Goal: Information Seeking & Learning: Learn about a topic

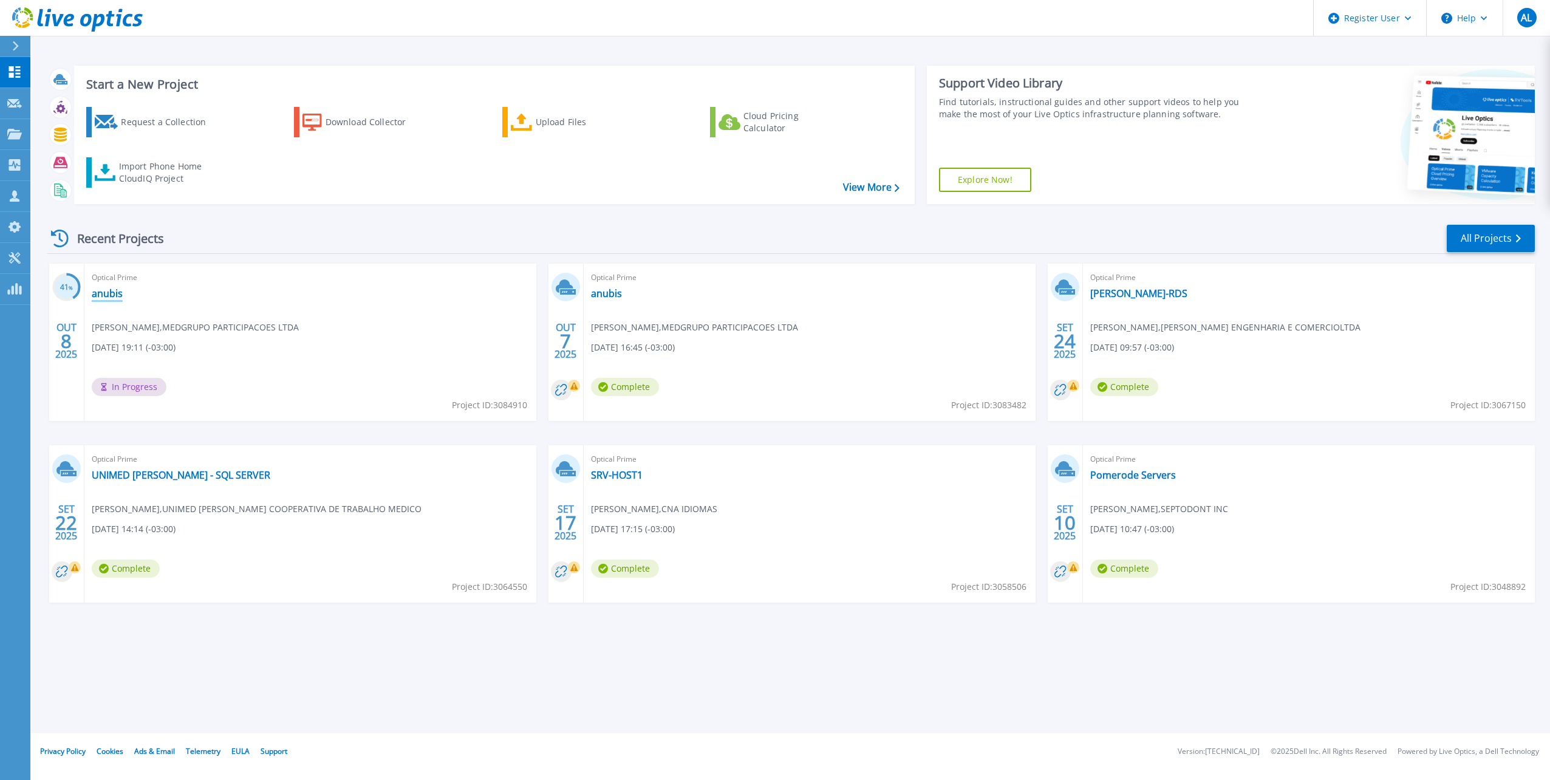
click at [103, 293] on link "anubis" at bounding box center [107, 293] width 31 height 12
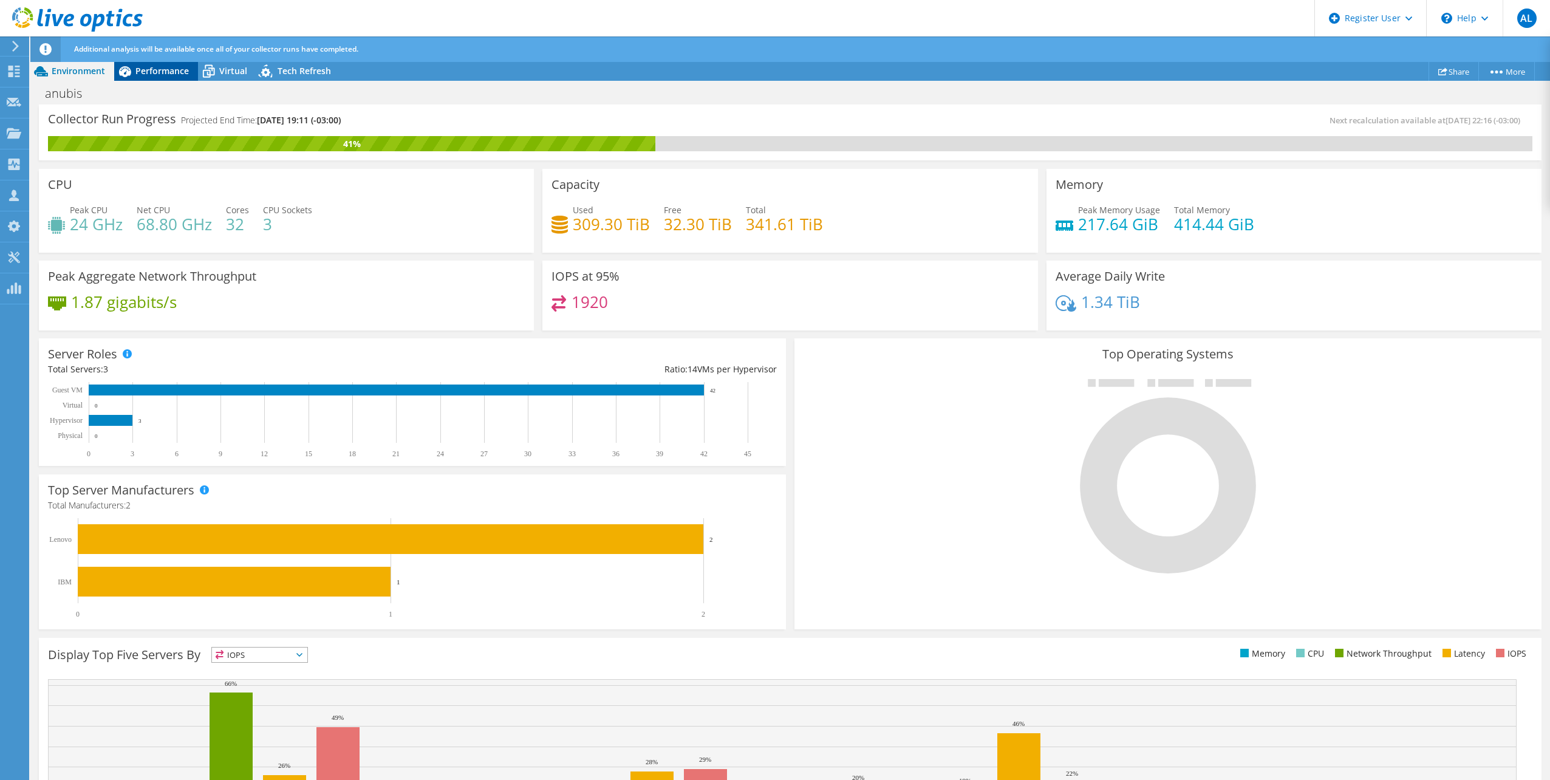
click at [143, 68] on span "Performance" at bounding box center [161, 71] width 53 height 12
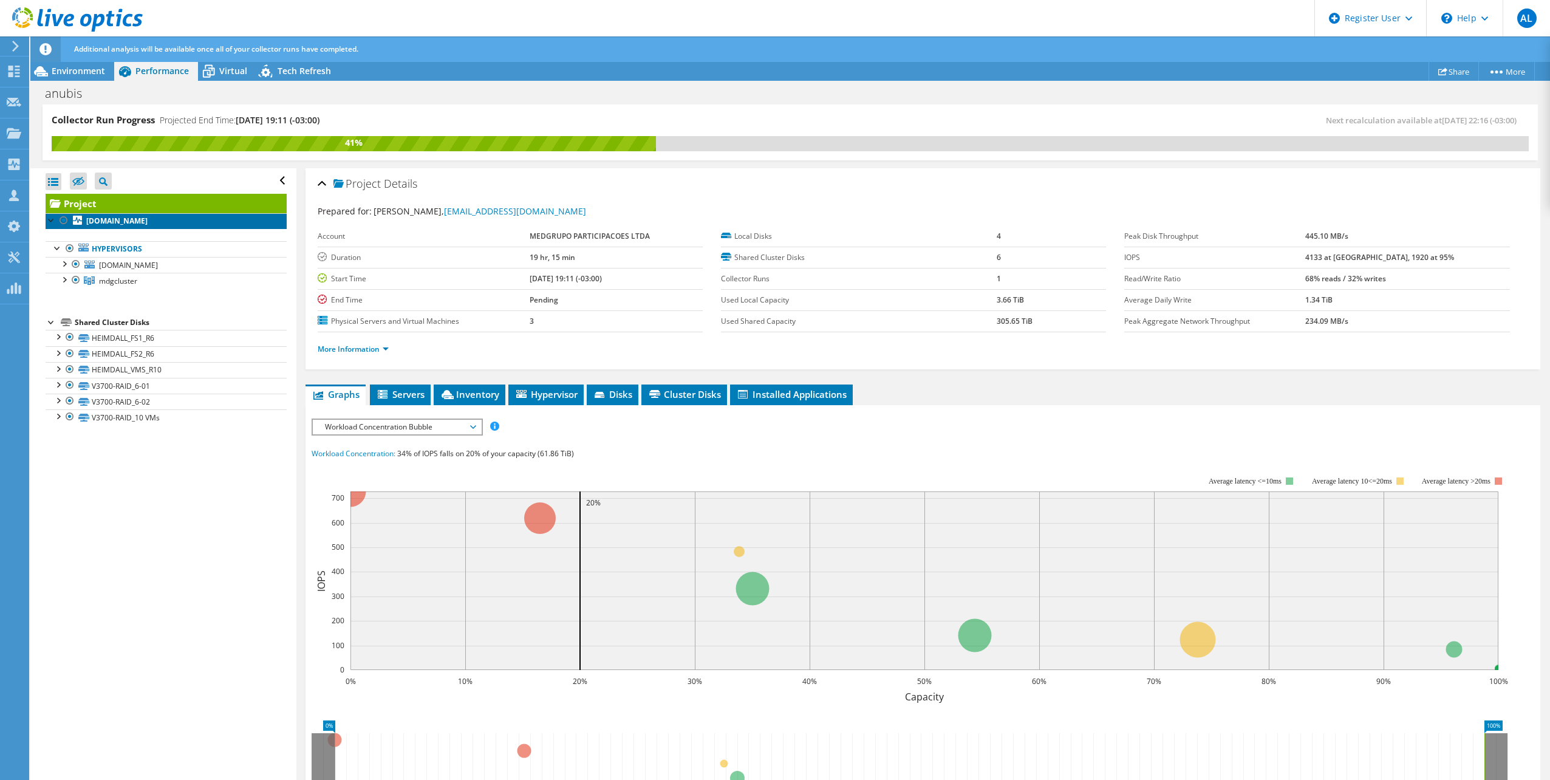
click at [111, 223] on b "[DOMAIN_NAME]" at bounding box center [116, 221] width 61 height 10
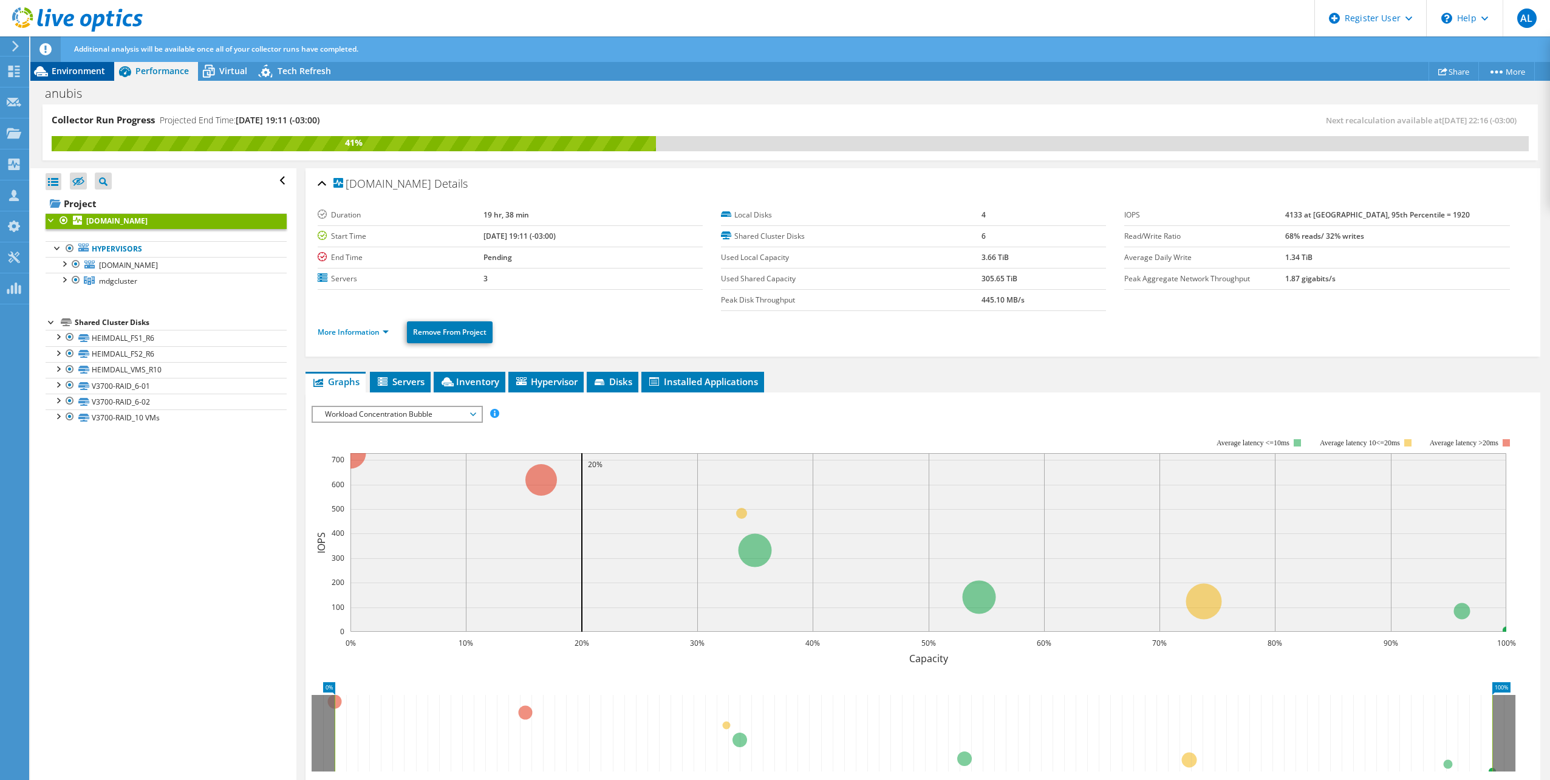
click at [103, 76] on span "Environment" at bounding box center [78, 71] width 53 height 12
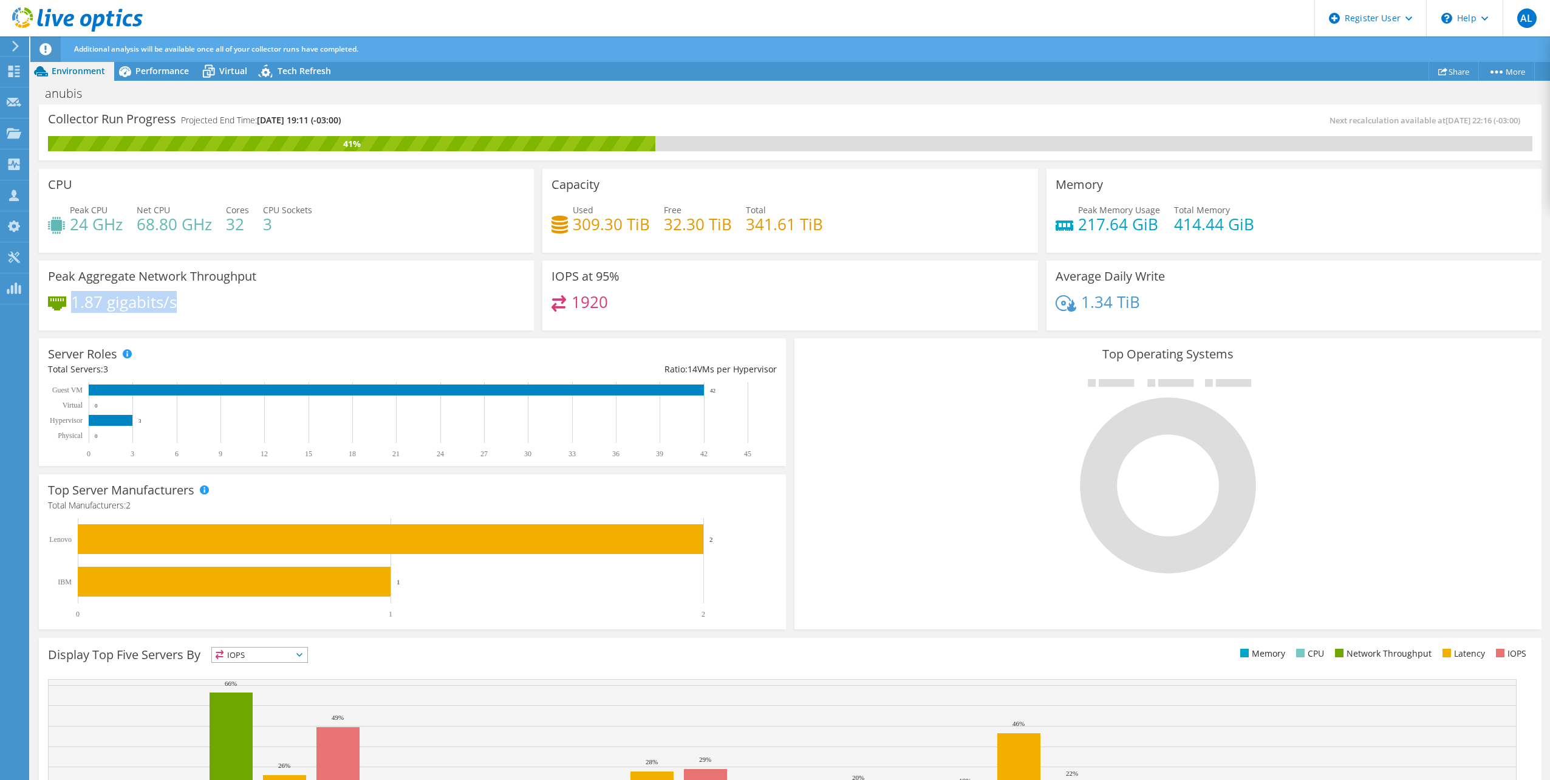
drag, startPoint x: 70, startPoint y: 299, endPoint x: 179, endPoint y: 301, distance: 108.1
click at [179, 301] on div "1.87 gigabits/s" at bounding box center [286, 308] width 477 height 26
click at [163, 79] on div "Performance" at bounding box center [156, 70] width 84 height 19
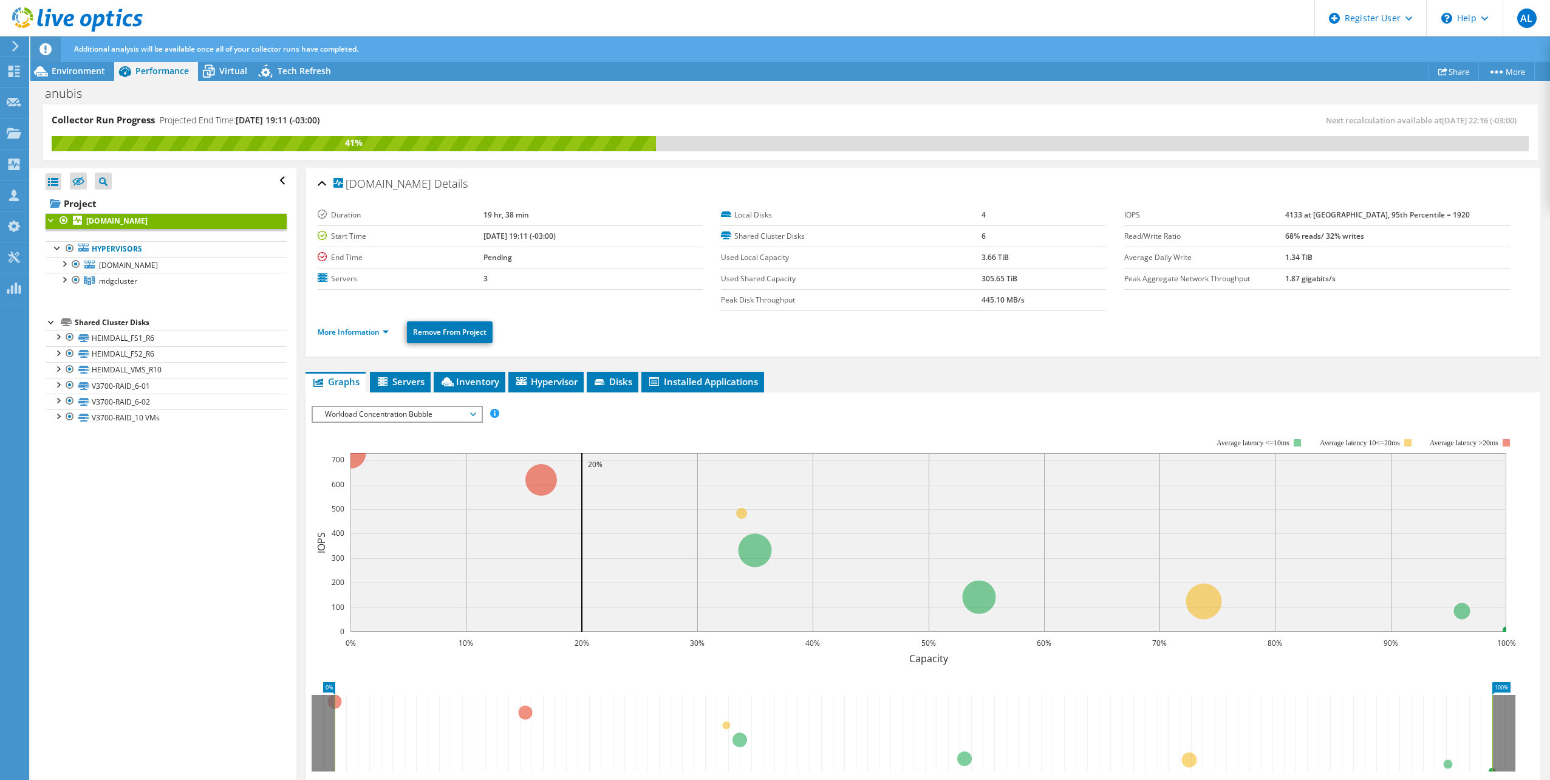
click at [453, 411] on span "Workload Concentration Bubble" at bounding box center [397, 414] width 156 height 15
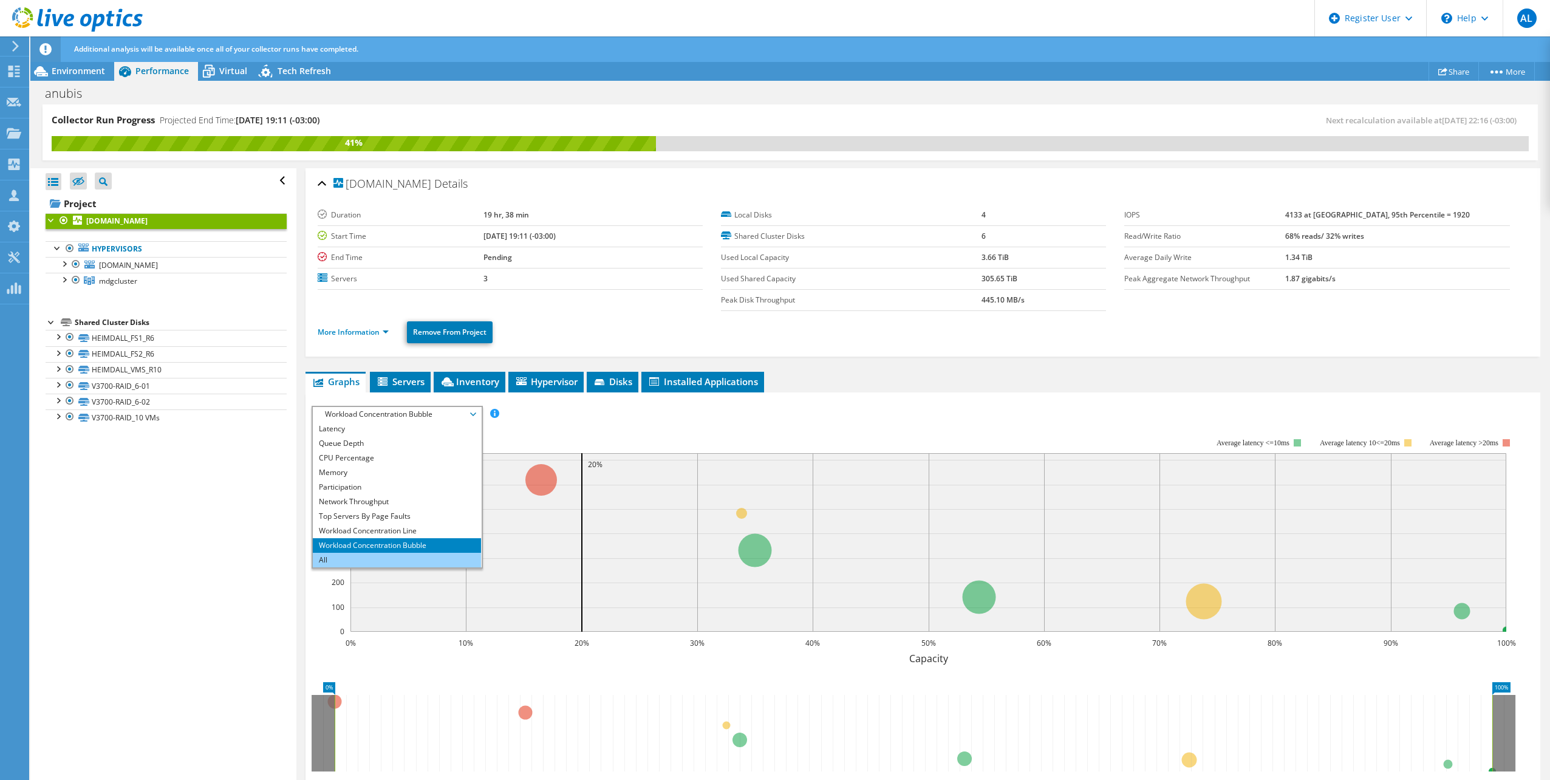
click at [368, 561] on li "All" at bounding box center [397, 560] width 168 height 15
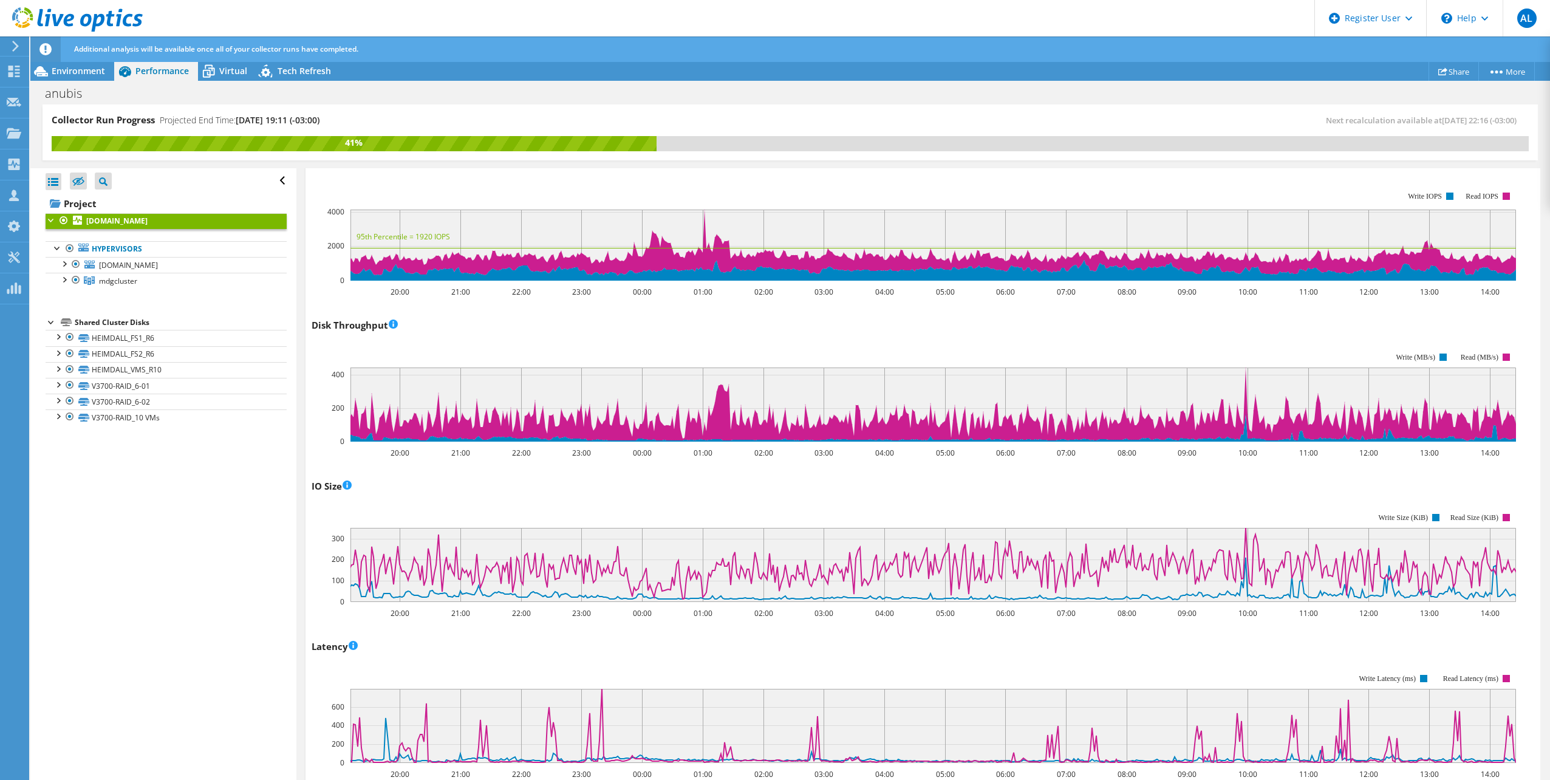
scroll to position [0, 0]
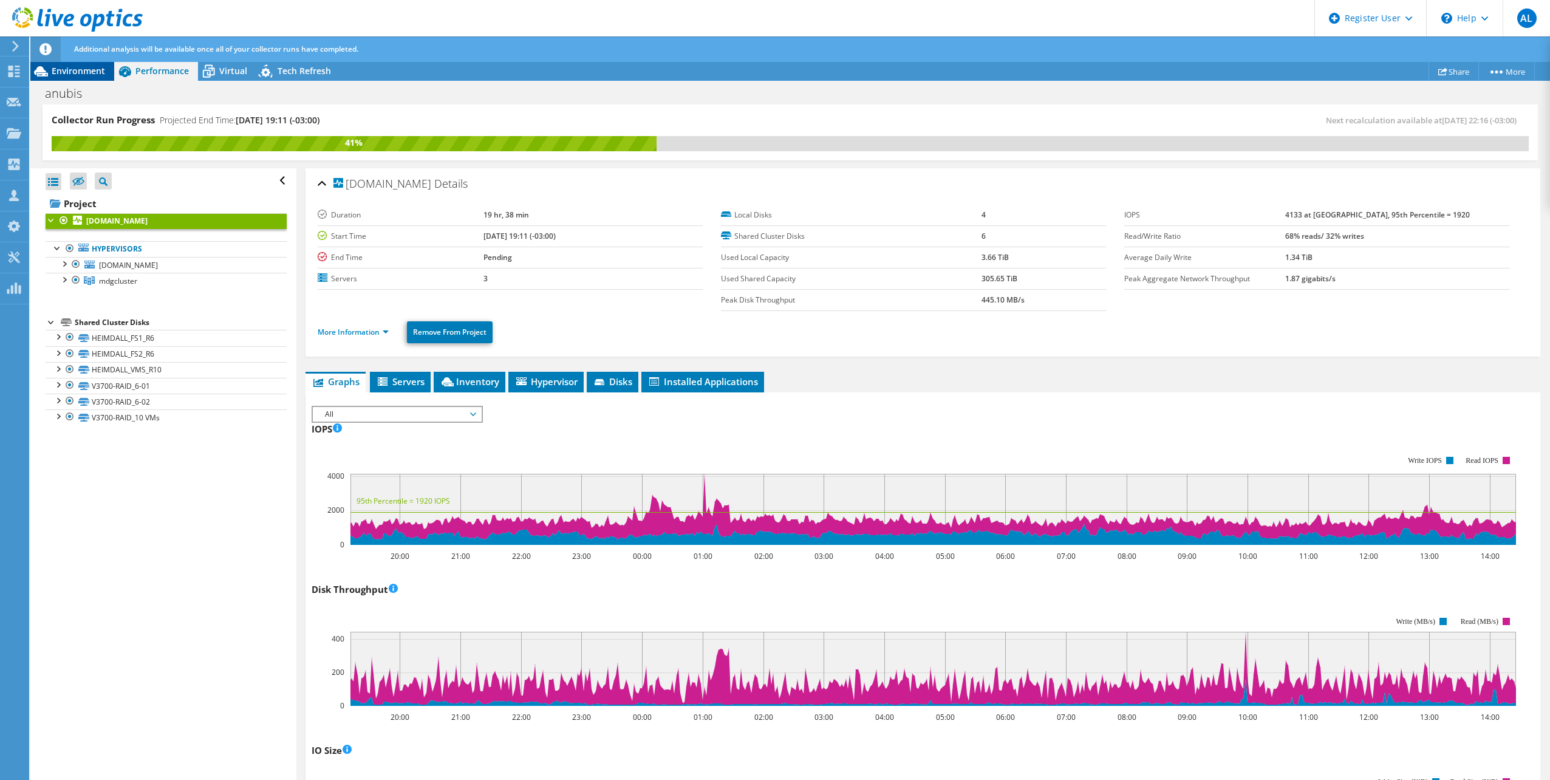
click at [75, 73] on span "Environment" at bounding box center [78, 71] width 53 height 12
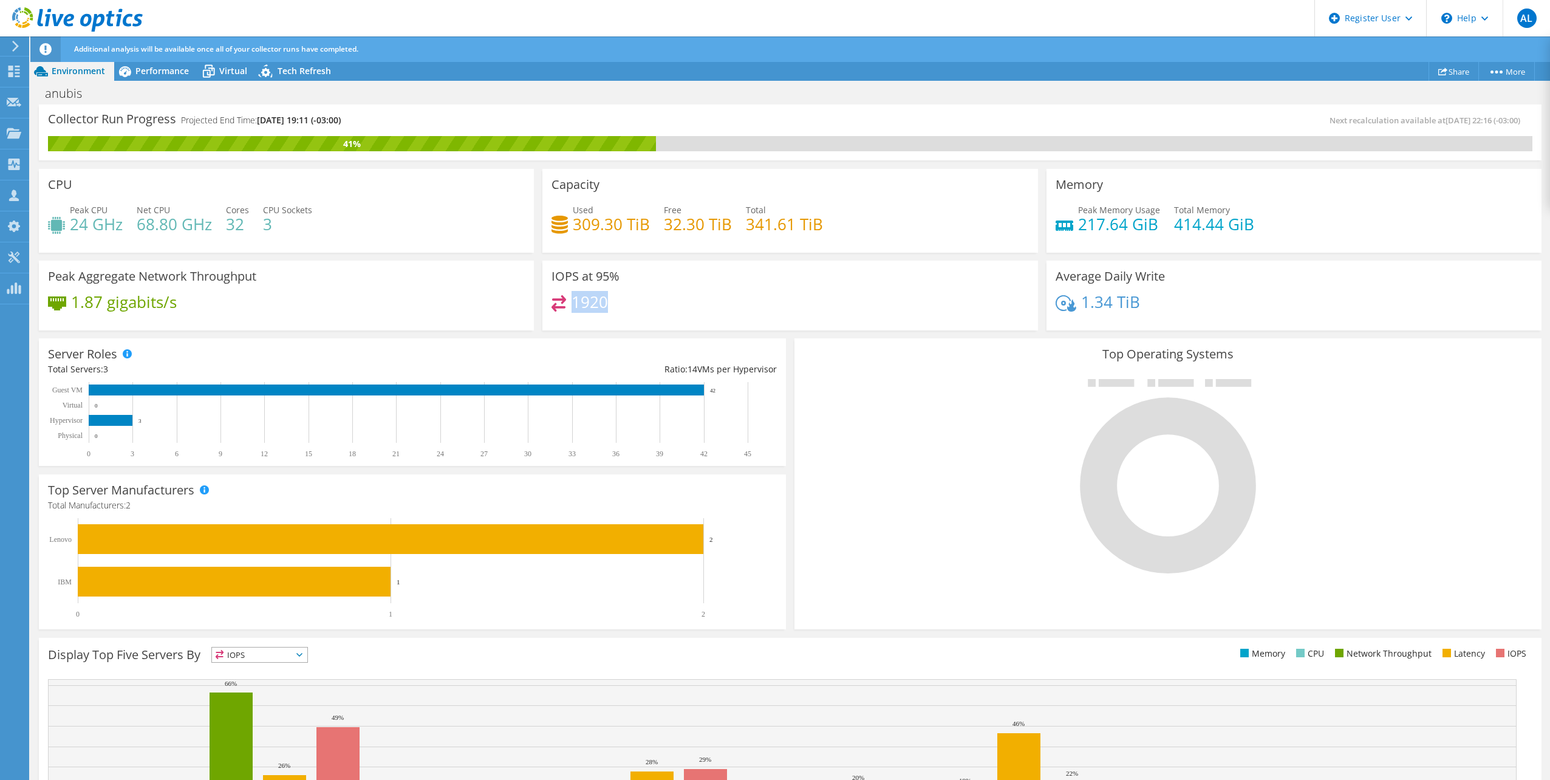
drag, startPoint x: 573, startPoint y: 300, endPoint x: 627, endPoint y: 302, distance: 54.1
click at [627, 302] on div "1920" at bounding box center [789, 308] width 477 height 26
